Goal: Information Seeking & Learning: Learn about a topic

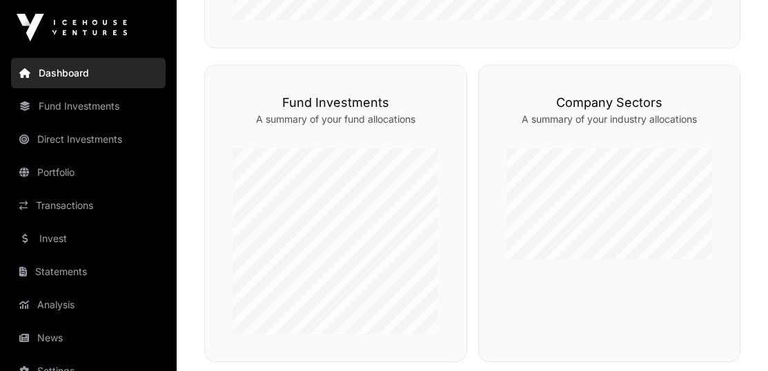
scroll to position [594, 0]
click at [87, 137] on link "Direct Investments" at bounding box center [88, 139] width 154 height 30
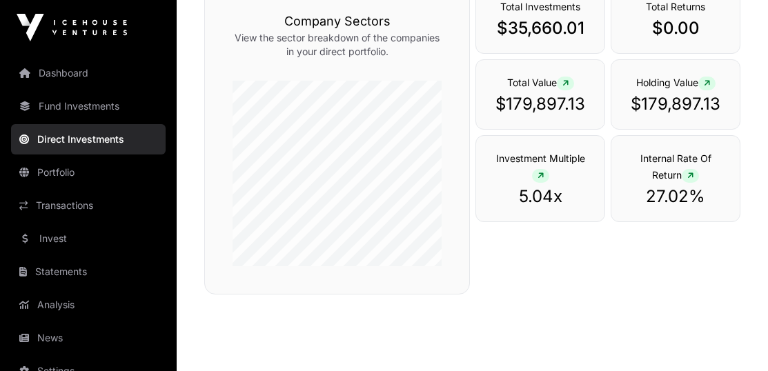
scroll to position [446, 0]
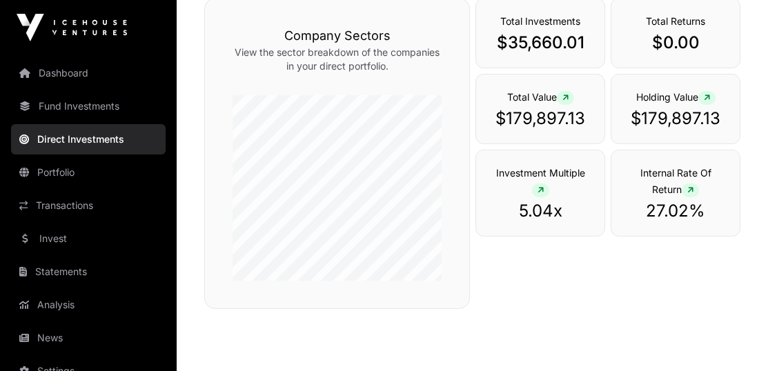
click at [62, 170] on link "Portfolio" at bounding box center [88, 172] width 154 height 30
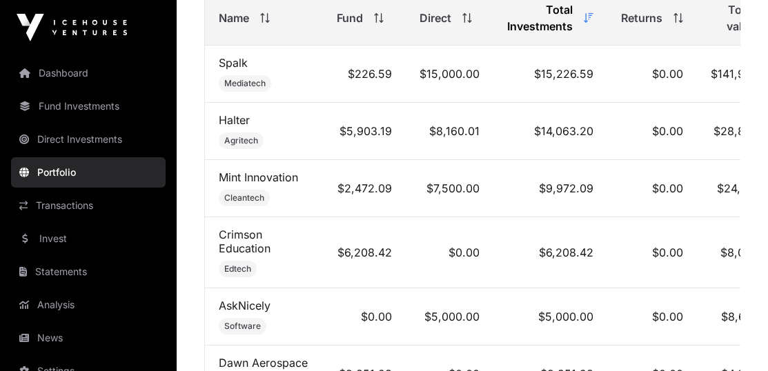
scroll to position [732, 0]
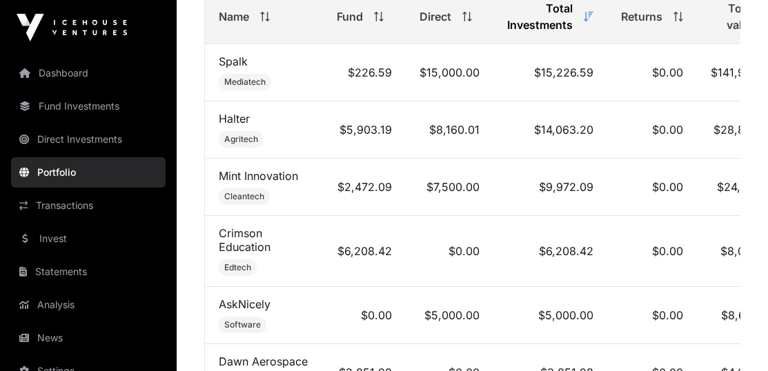
click at [231, 180] on link "Mint Innovation" at bounding box center [258, 176] width 79 height 14
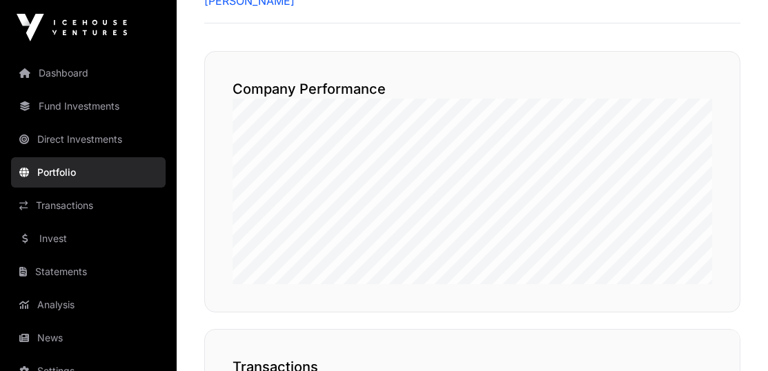
scroll to position [721, 0]
